Goal: Task Accomplishment & Management: Manage account settings

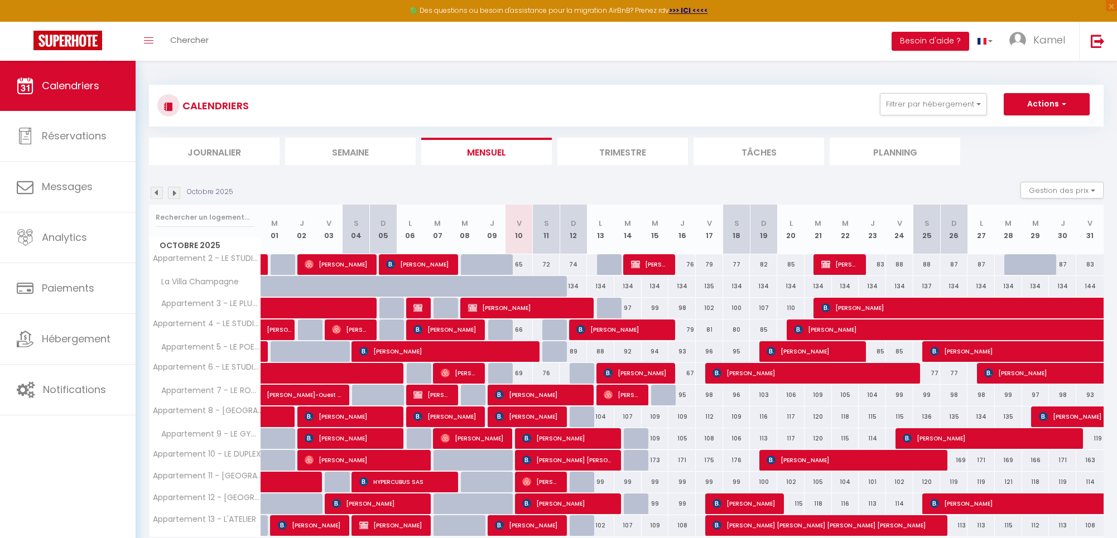
scroll to position [4, 0]
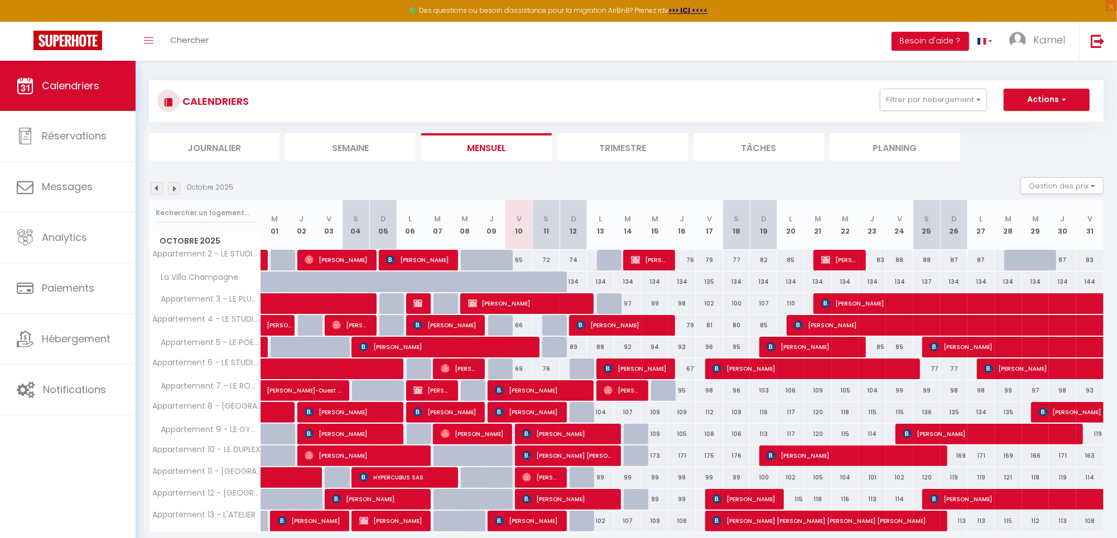
click at [556, 388] on span "[PERSON_NAME]" at bounding box center [539, 390] width 89 height 21
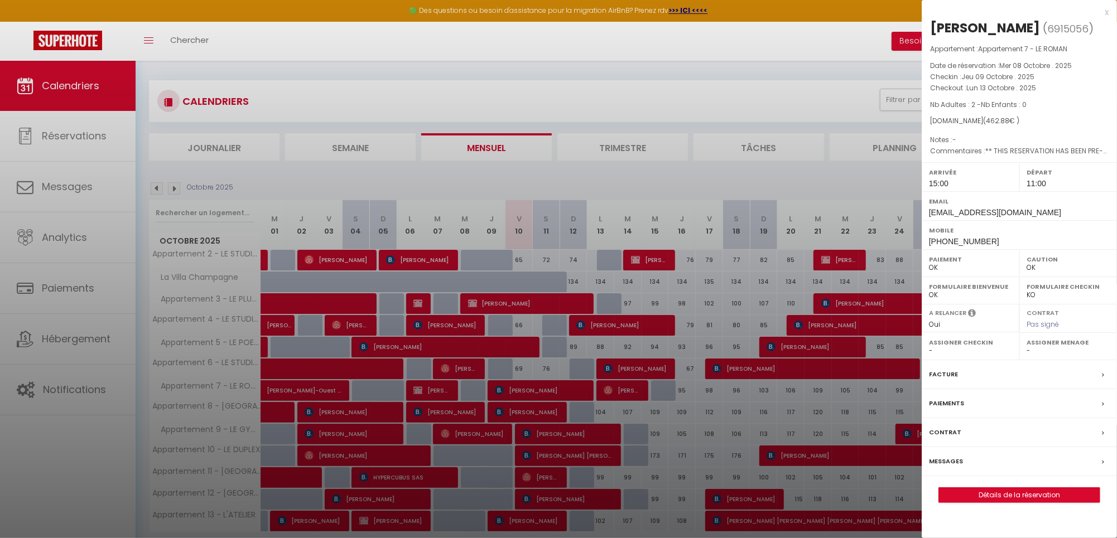
click at [947, 460] on label "Messages" at bounding box center [946, 462] width 34 height 12
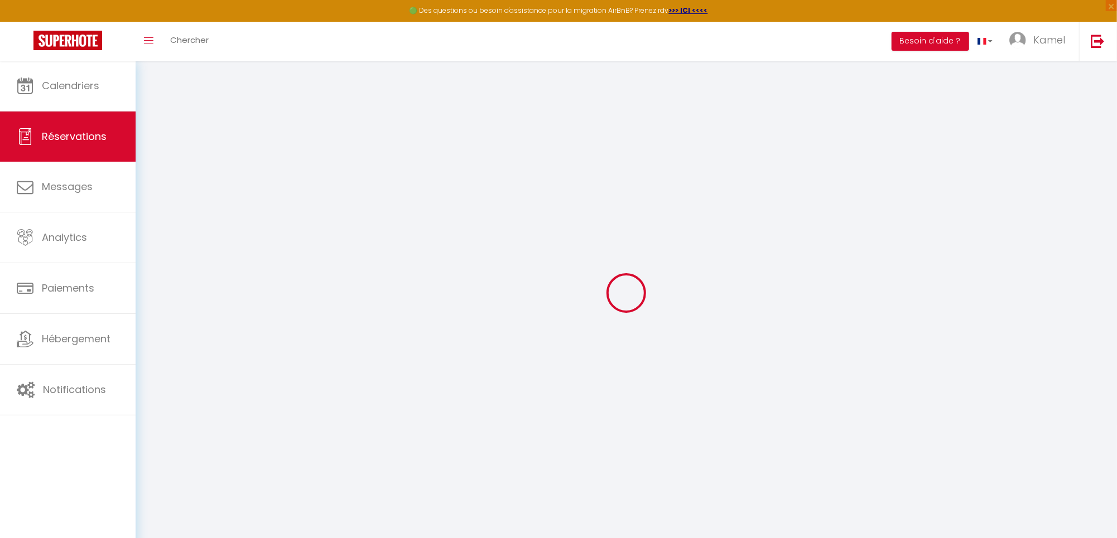
select select
checkbox input "false"
type textarea "** THIS RESERVATION HAS BEEN PRE-PAID ** BOOKING NOTE : Payment charge is EUR 6…"
select select
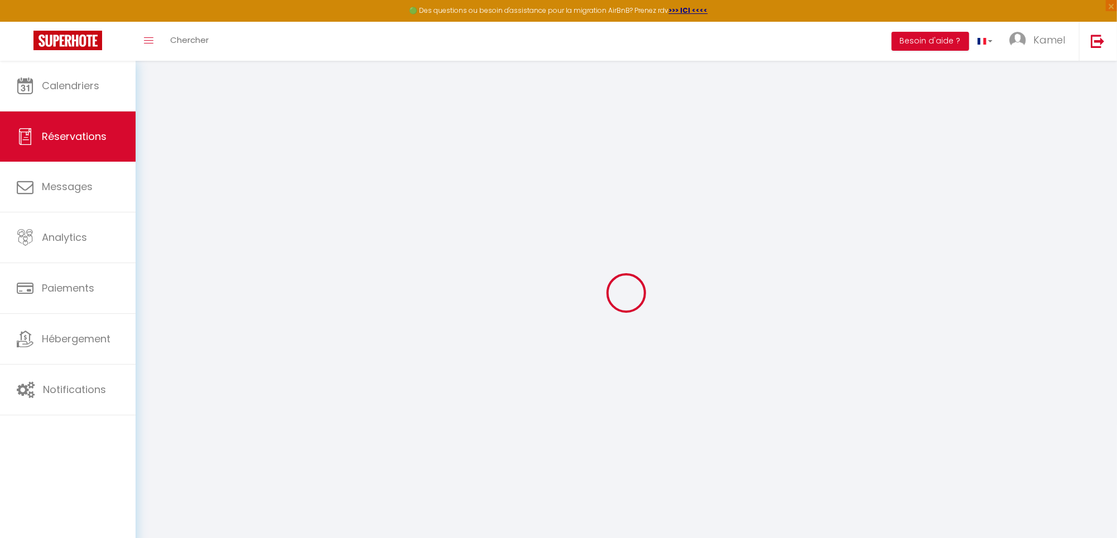
select select
checkbox input "false"
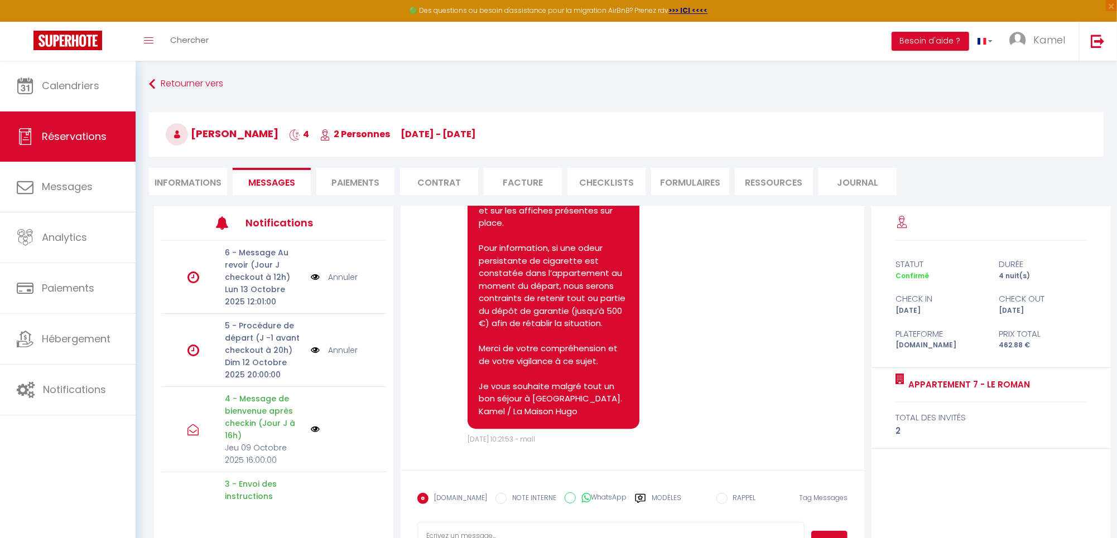
scroll to position [2464, 0]
click at [485, 95] on div "Retourner vers [PERSON_NAME] 4 2 Personnes [DATE] - [DATE] Actions Enregistrer …" at bounding box center [626, 140] width 969 height 132
click at [65, 87] on span "Calendriers" at bounding box center [70, 86] width 57 height 14
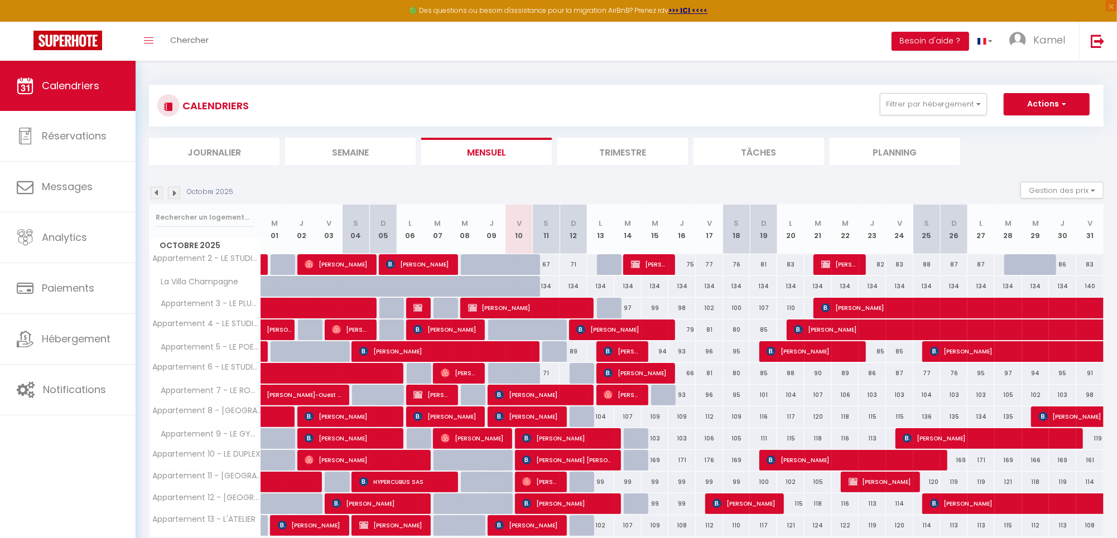
click at [523, 265] on div at bounding box center [529, 271] width 27 height 21
type input "65"
type input "Ven 10 Octobre 2025"
type input "Sam 11 Octobre 2025"
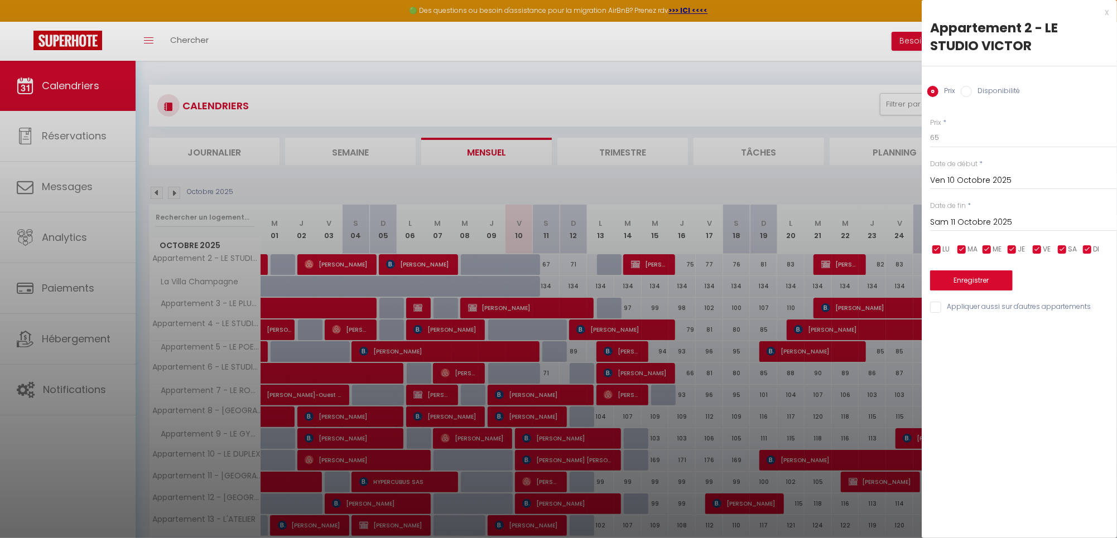
click at [966, 90] on input "Disponibilité" at bounding box center [966, 91] width 11 height 11
radio input "true"
radio input "false"
click at [975, 282] on button "Enregistrer" at bounding box center [971, 282] width 83 height 20
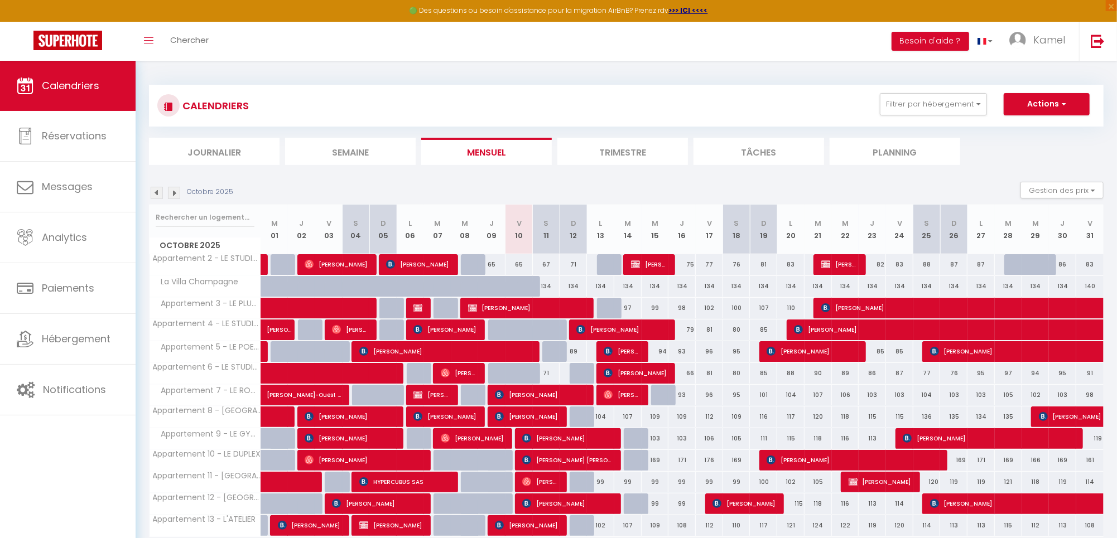
click at [530, 376] on div at bounding box center [529, 379] width 27 height 21
select select "1"
type input "Ven 10 Octobre 2025"
type input "Sam 11 Octobre 2025"
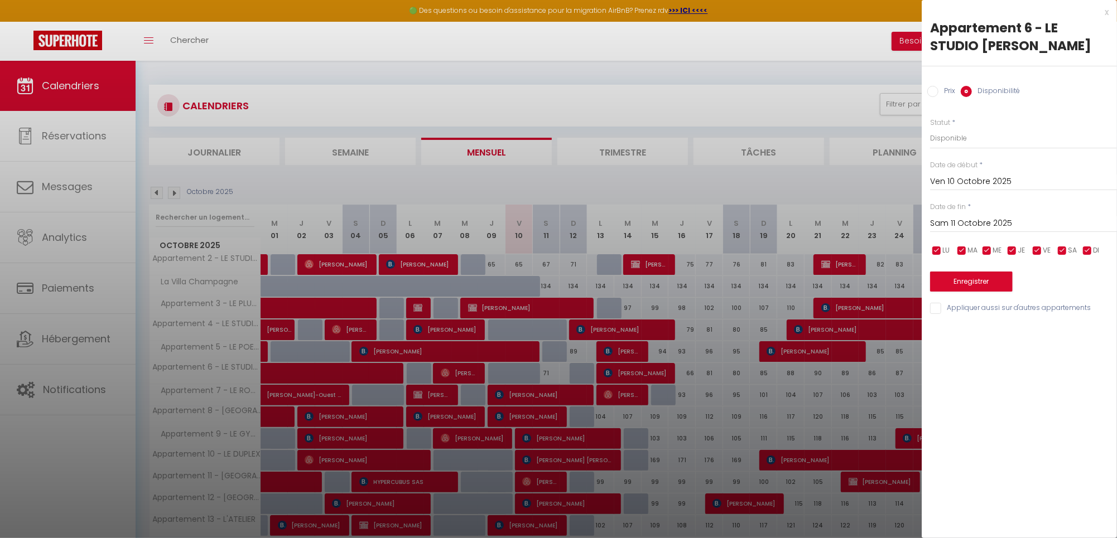
click at [969, 281] on button "Enregistrer" at bounding box center [971, 282] width 83 height 20
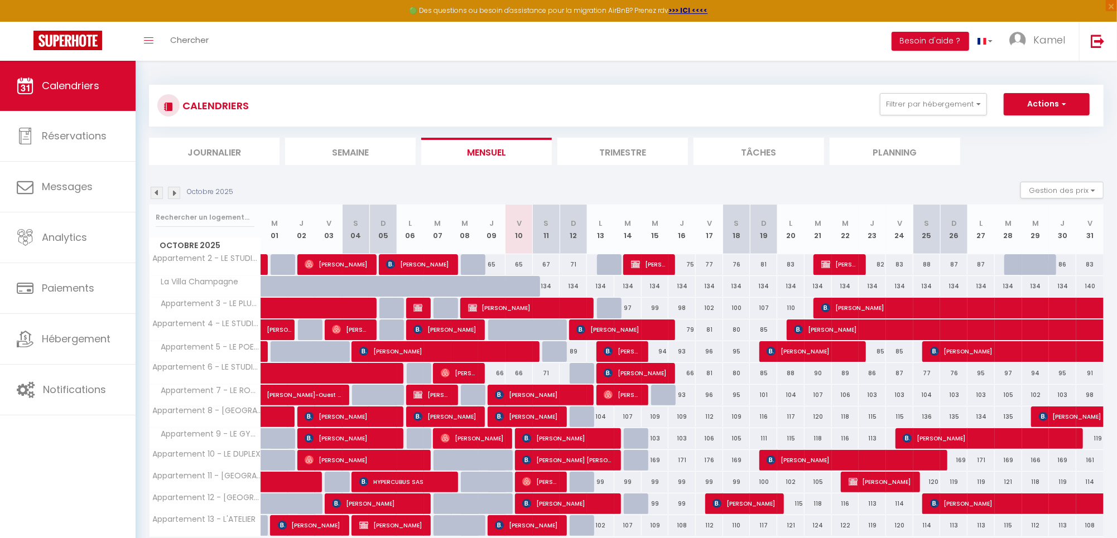
click at [490, 265] on div "65" at bounding box center [491, 264] width 27 height 21
select select "1"
type input "Jeu 09 Octobre 2025"
type input "Ven 10 Octobre 2025"
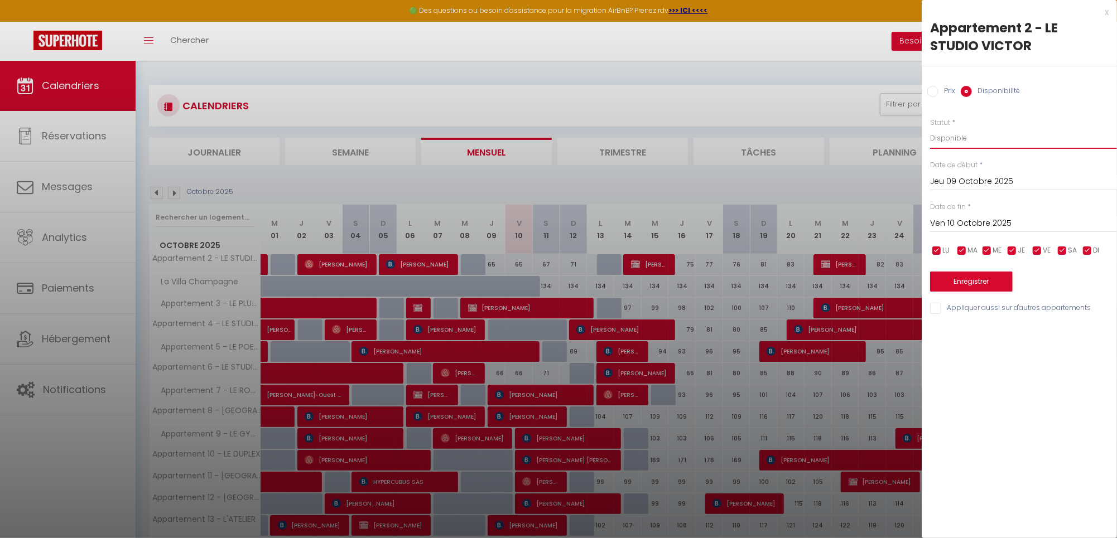
select select "0"
click at [962, 282] on button "Enregistrer" at bounding box center [971, 282] width 83 height 20
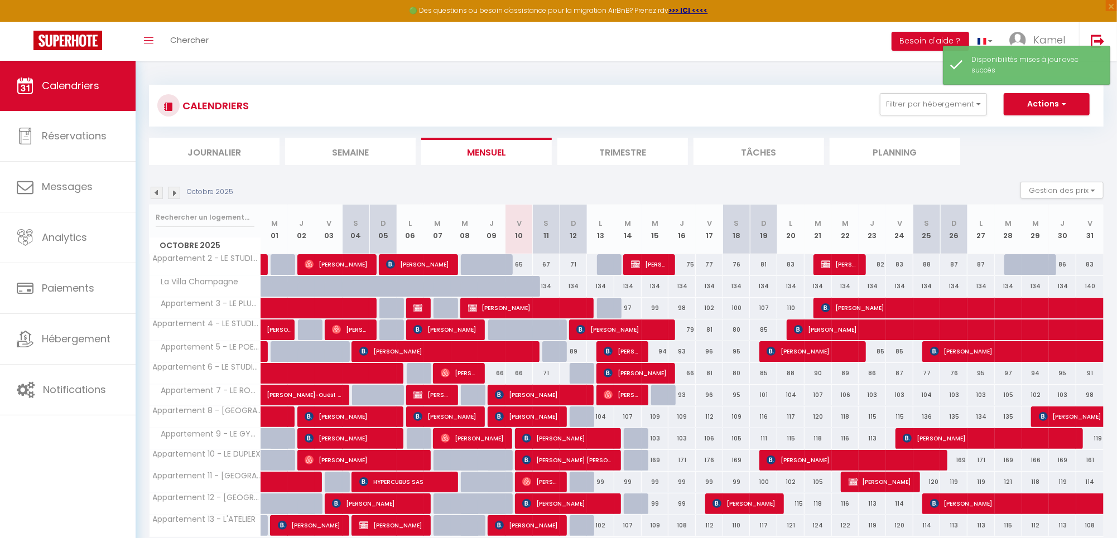
click at [496, 373] on div "66" at bounding box center [491, 373] width 27 height 21
select select "1"
type input "Jeu 09 Octobre 2025"
type input "Ven 10 Octobre 2025"
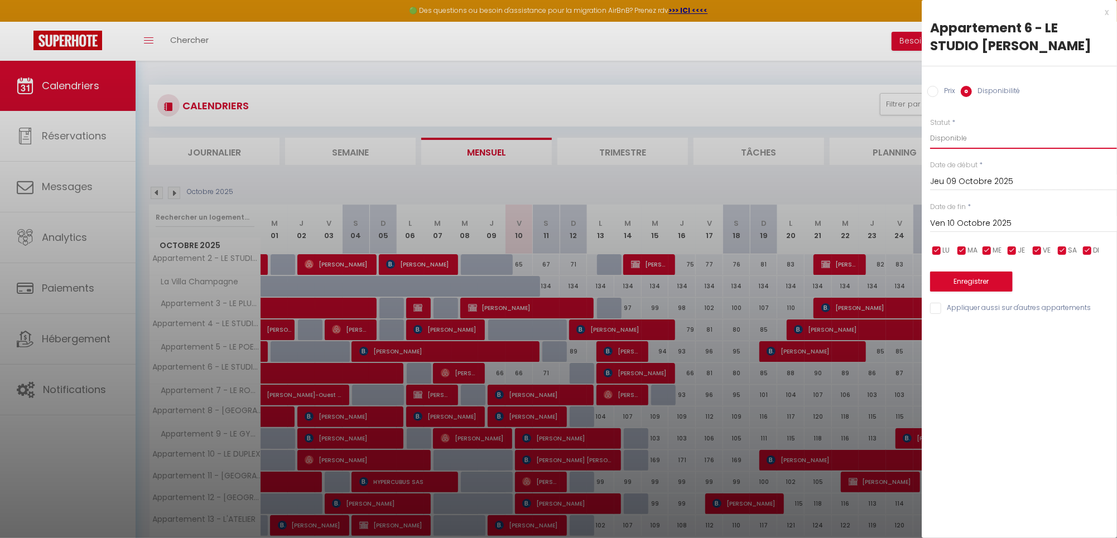
select select "0"
click at [969, 280] on button "Enregistrer" at bounding box center [971, 282] width 83 height 20
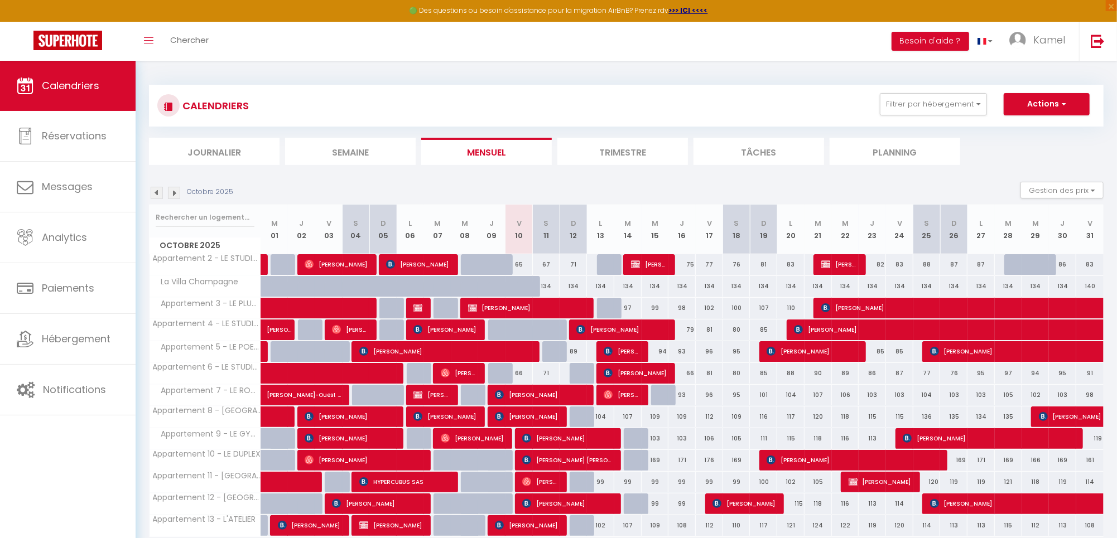
click at [174, 192] on img at bounding box center [174, 193] width 12 height 12
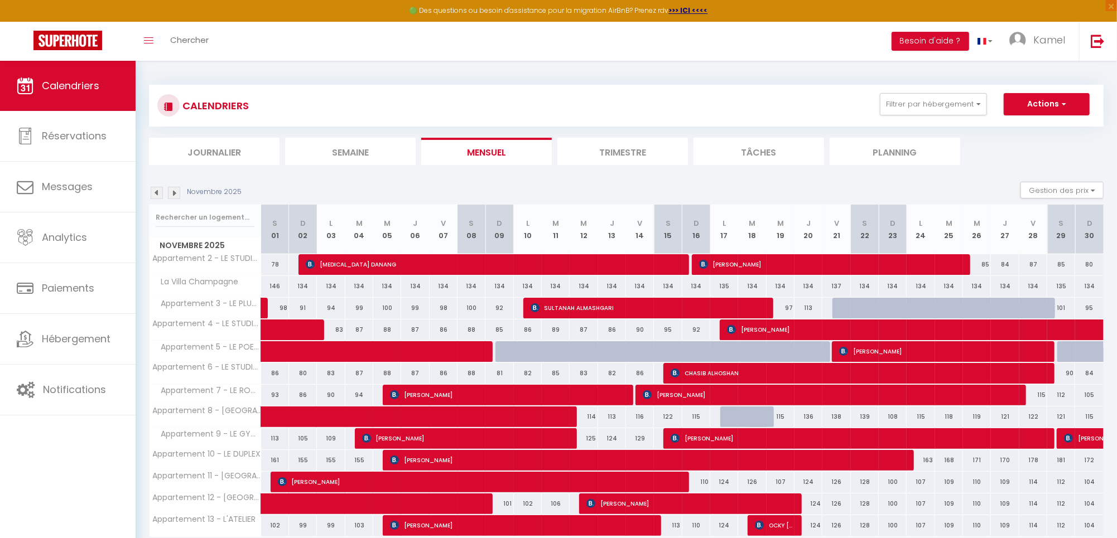
click at [157, 191] on img at bounding box center [157, 193] width 12 height 12
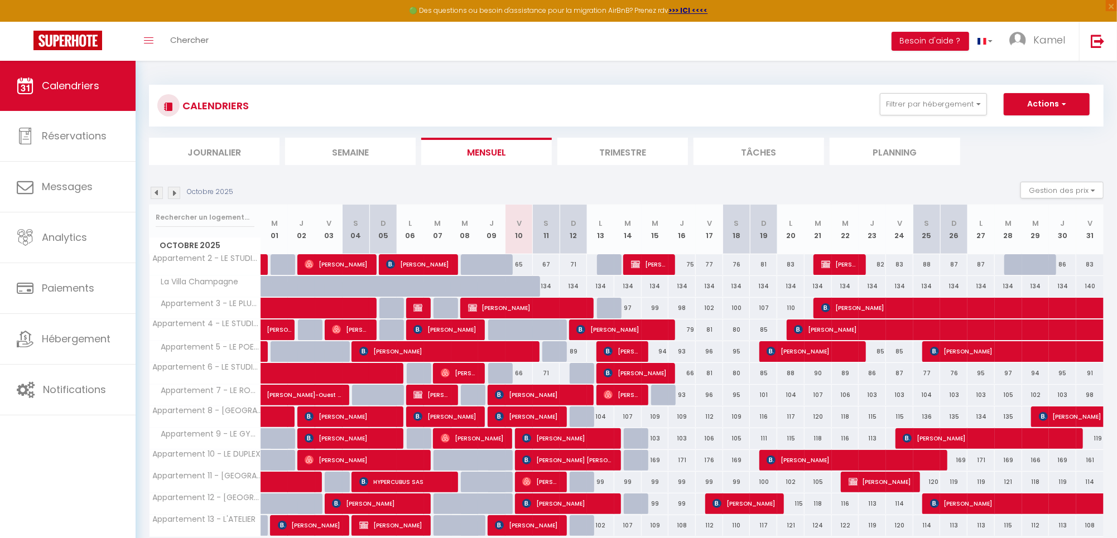
click at [172, 191] on img at bounding box center [174, 193] width 12 height 12
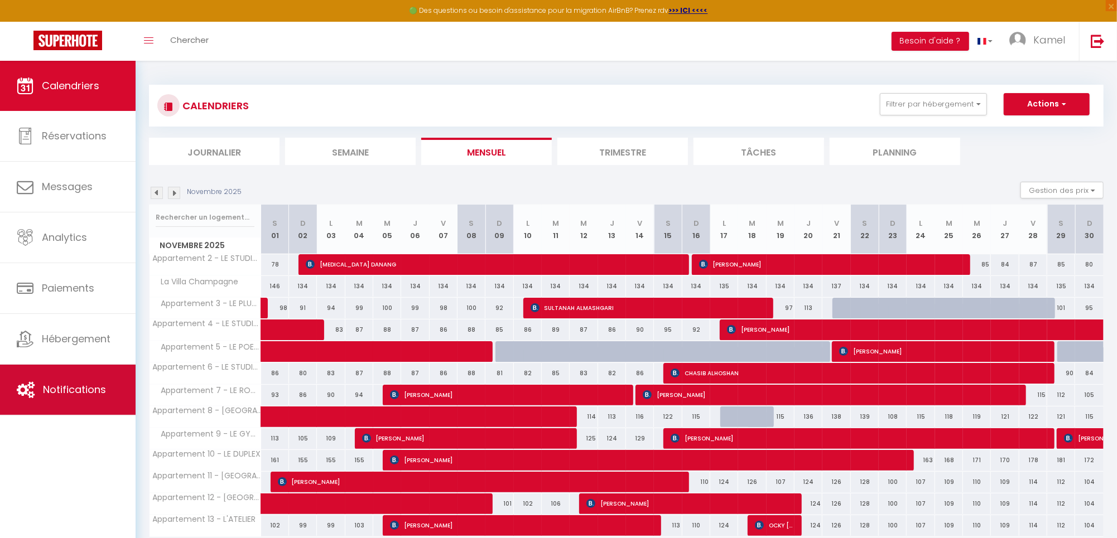
click at [60, 389] on span "Notifications" at bounding box center [74, 390] width 63 height 14
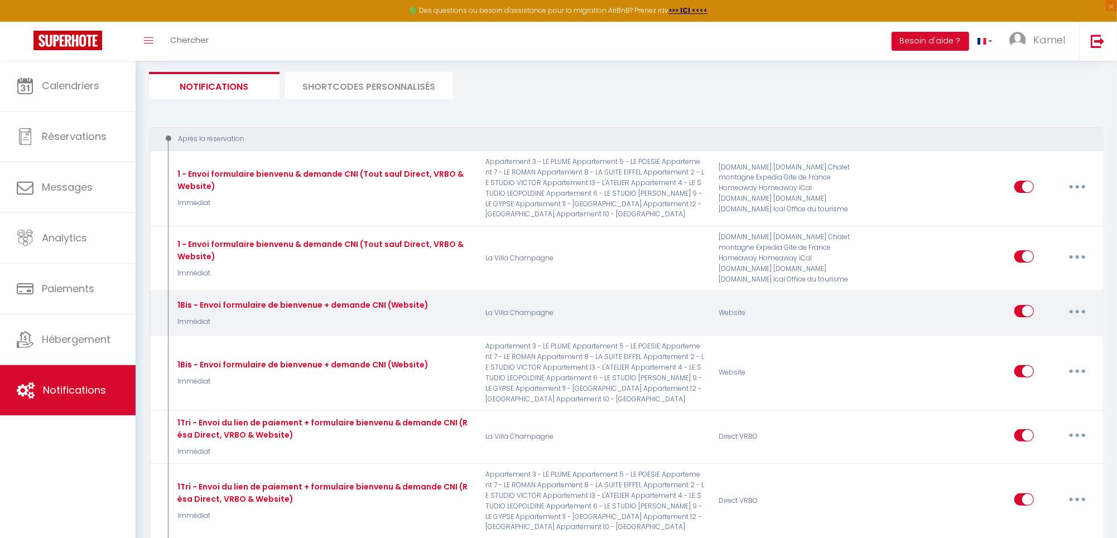
scroll to position [68, 0]
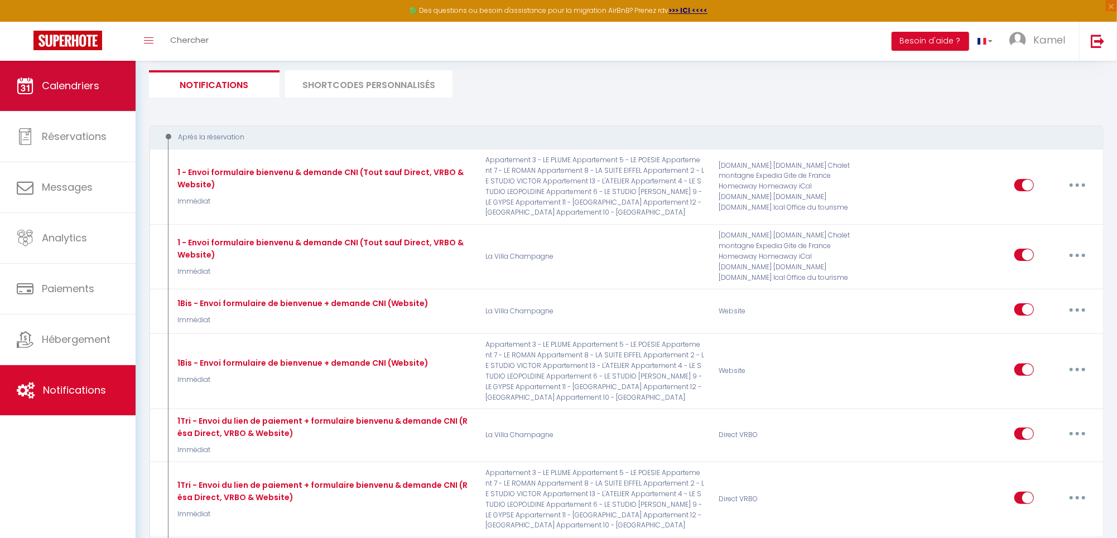
click at [88, 88] on span "Calendriers" at bounding box center [70, 86] width 57 height 14
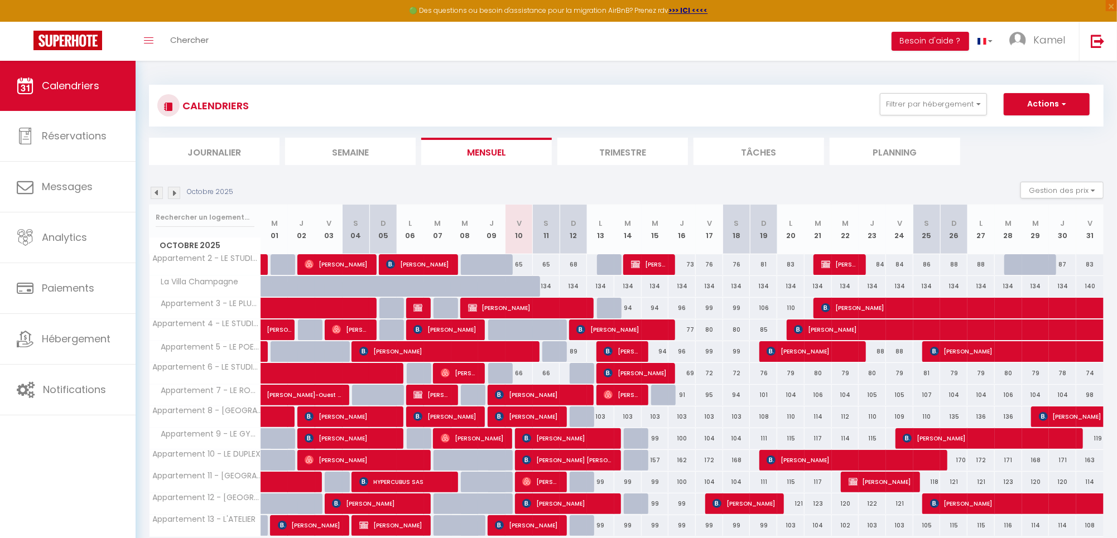
click at [527, 182] on div "Octobre 2025 Gestion des prix Nb Nuits minimum Règles Disponibilité" at bounding box center [626, 193] width 955 height 23
click at [520, 182] on div "Octobre 2025 Gestion des prix Nb Nuits minimum Règles Disponibilité" at bounding box center [626, 193] width 955 height 23
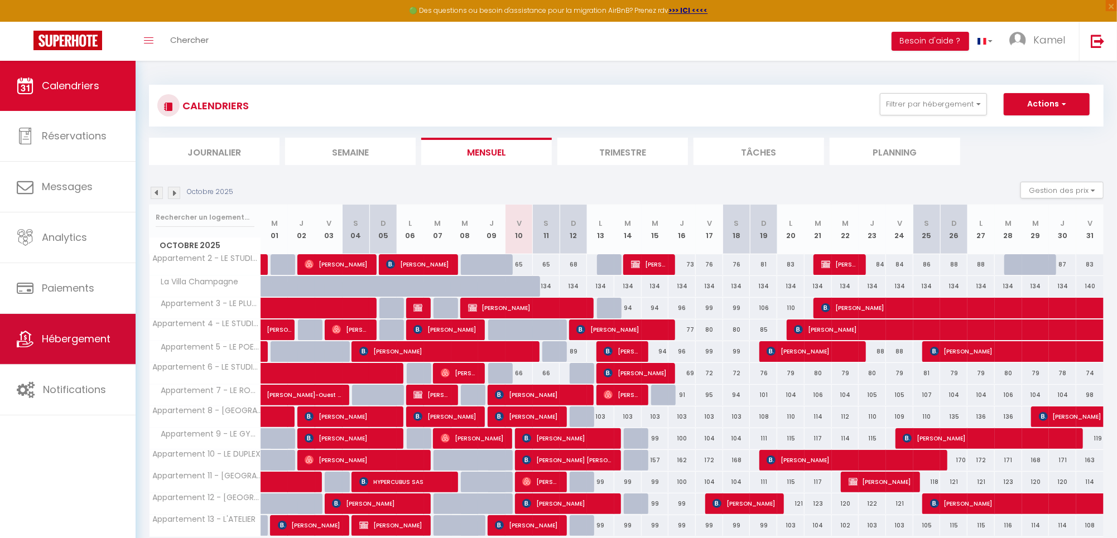
click at [80, 339] on span "Hébergement" at bounding box center [76, 339] width 69 height 14
